Goal: Task Accomplishment & Management: Complete application form

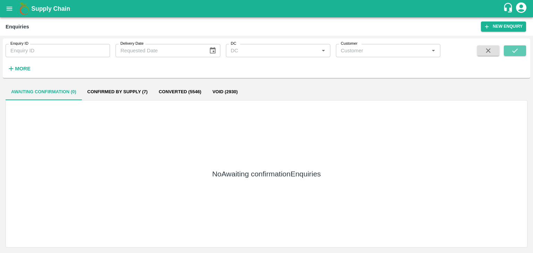
click at [506, 55] on button "submit" at bounding box center [515, 50] width 22 height 10
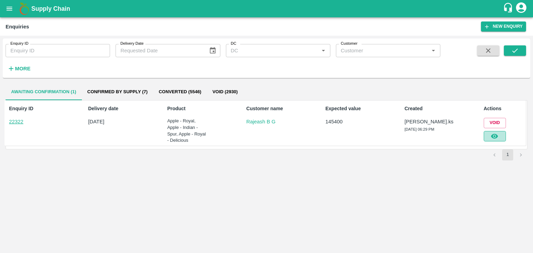
click at [499, 139] on button "button" at bounding box center [494, 136] width 22 height 10
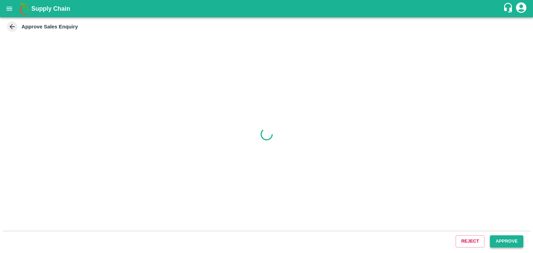
click at [496, 238] on button "Approve" at bounding box center [506, 241] width 33 height 12
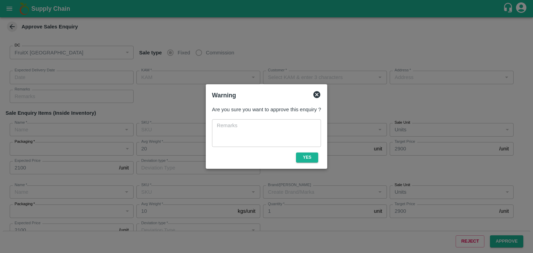
type input "[DATE] 06:35 PM"
type input "[PERSON_NAME].ks"
type input "Rajeash B G"
type input "Electronics City Phase 1, [GEOGRAPHIC_DATA], [GEOGRAPHIC_DATA], [GEOGRAPHIC_DAT…"
type input "Apple - Royal"
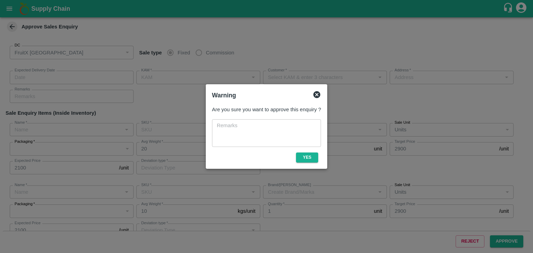
type input "A-L (100)"
type input "Others"
type input "Apple - Royal"
type input "A-L (100)"
type input "Sale"
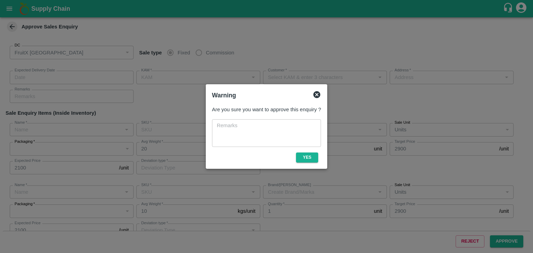
type input "Apple - Royal"
type input "A-L (100)"
type input "Sale"
type input "Apple - Indian - Spur"
type input "A-Other"
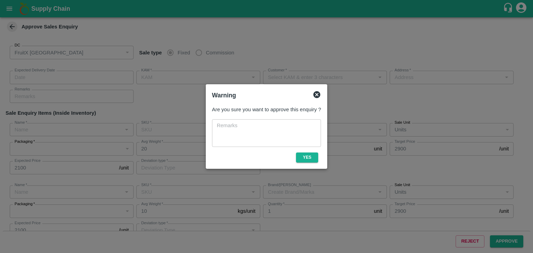
type input "Sale"
type input "Apple - Indian - Spur"
type input "A-Other"
type input "Sale"
type input "Apple - Royal"
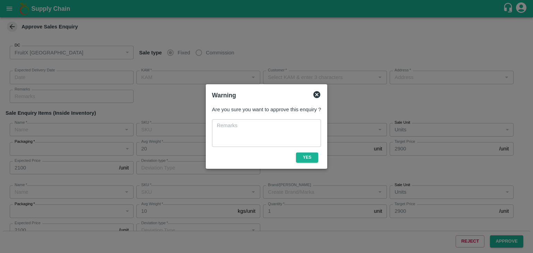
type input "B-S (150)"
type input "Apple - Royal"
type input "B-EES (210/240)"
type input "Apple - Royal - Delicious"
type input "[PERSON_NAME]"
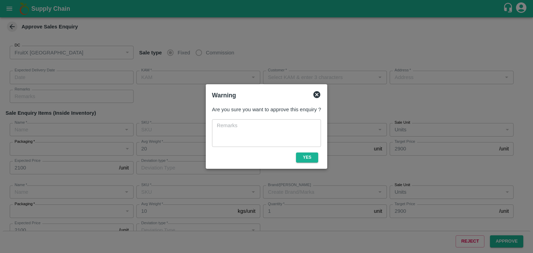
type input "LP VG2"
type input "Sale"
type input "Apple - Royal - Delicious"
type input "[PERSON_NAME]-PRM"
type input "LP VG2"
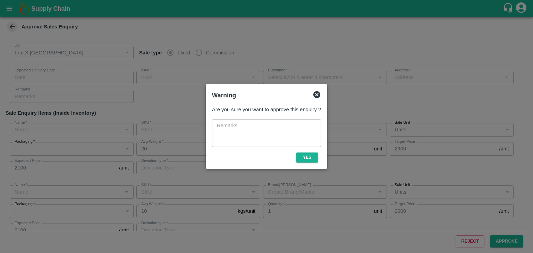
type input "Sale"
type input "Apple - Royal - Delicious"
type input "SHIM-EES-ROYL"
type input "LP VG3"
type input "Others"
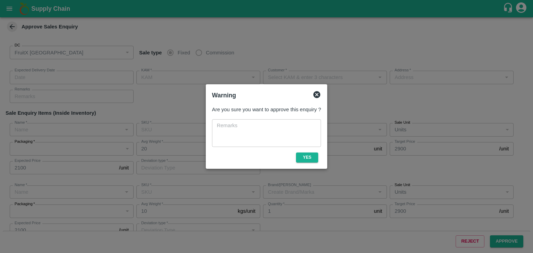
type input "Apple - Royal - Delicious"
type input "SHIM-L-ROYL"
type input "LP VG4"
type input "Others"
type input "Apple - Royal - Delicious"
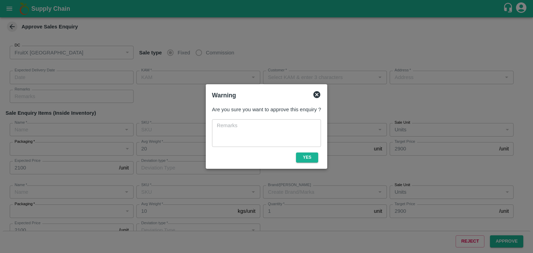
type input "SHIM-M-ROYL"
type input "LP VG4"
type input "Others"
type input "Apple - Royal - Delicious"
type input "SHIM-EES-ROYL"
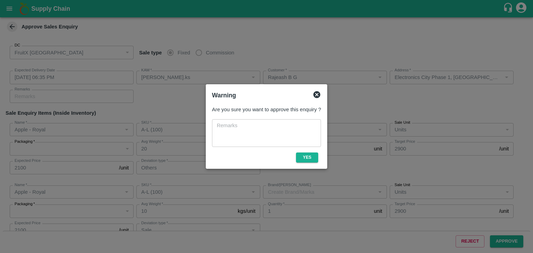
type input "LP VG4"
type input "Others"
click at [302, 156] on button "Yes" at bounding box center [307, 158] width 22 height 10
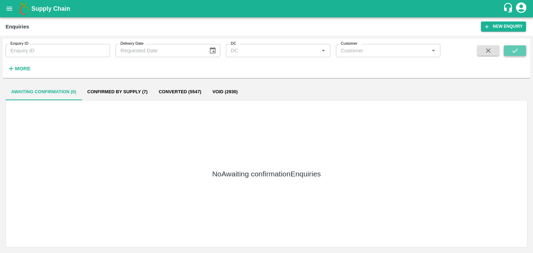
click at [522, 50] on button "submit" at bounding box center [515, 50] width 22 height 10
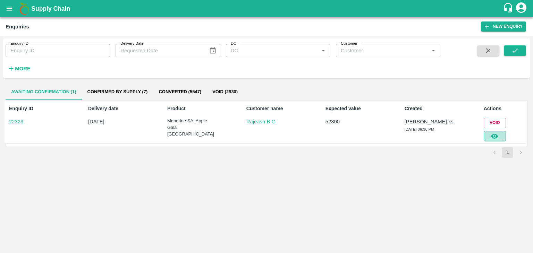
click at [490, 131] on button "button" at bounding box center [494, 136] width 22 height 10
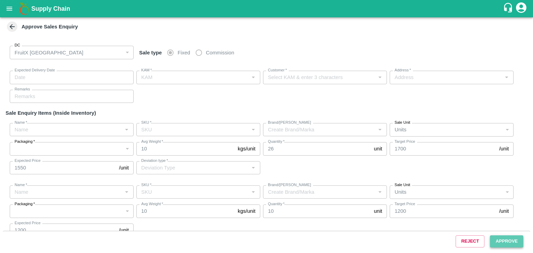
click at [515, 244] on button "Approve" at bounding box center [506, 241] width 33 height 12
type input "[DATE] 06:50 PM"
type input "[PERSON_NAME].ks"
type input "Rajeash B G"
type input "Electronics City Phase 1, [GEOGRAPHIC_DATA], [GEOGRAPHIC_DATA], [GEOGRAPHIC_DAT…"
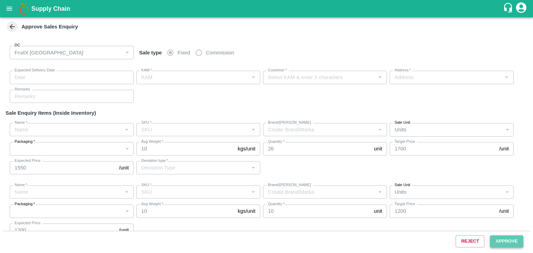
type input "Mandrine SA"
type input "Size 2"
type input "LP"
type input "Others"
type input "Apple Gala [GEOGRAPHIC_DATA]"
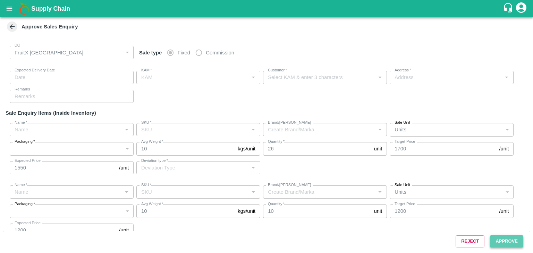
type input "65-70 CT"
type input "LP"
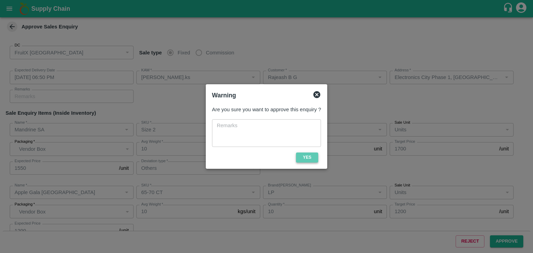
click at [302, 154] on button "Yes" at bounding box center [307, 158] width 22 height 10
